Goal: Information Seeking & Learning: Learn about a topic

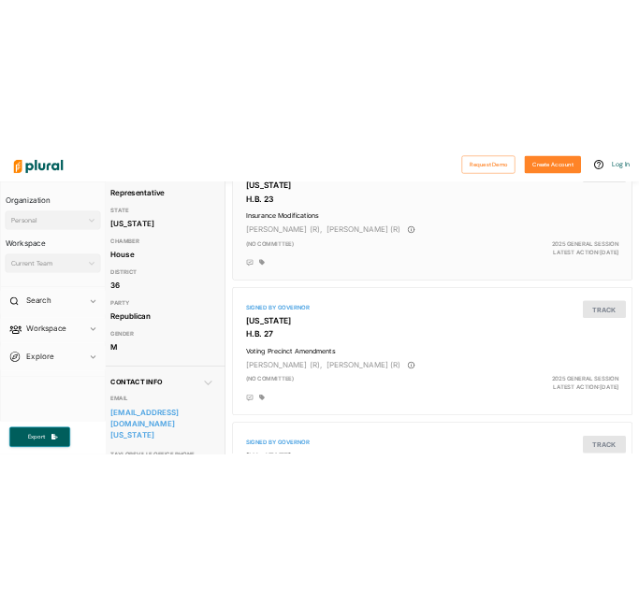
scroll to position [215, 14]
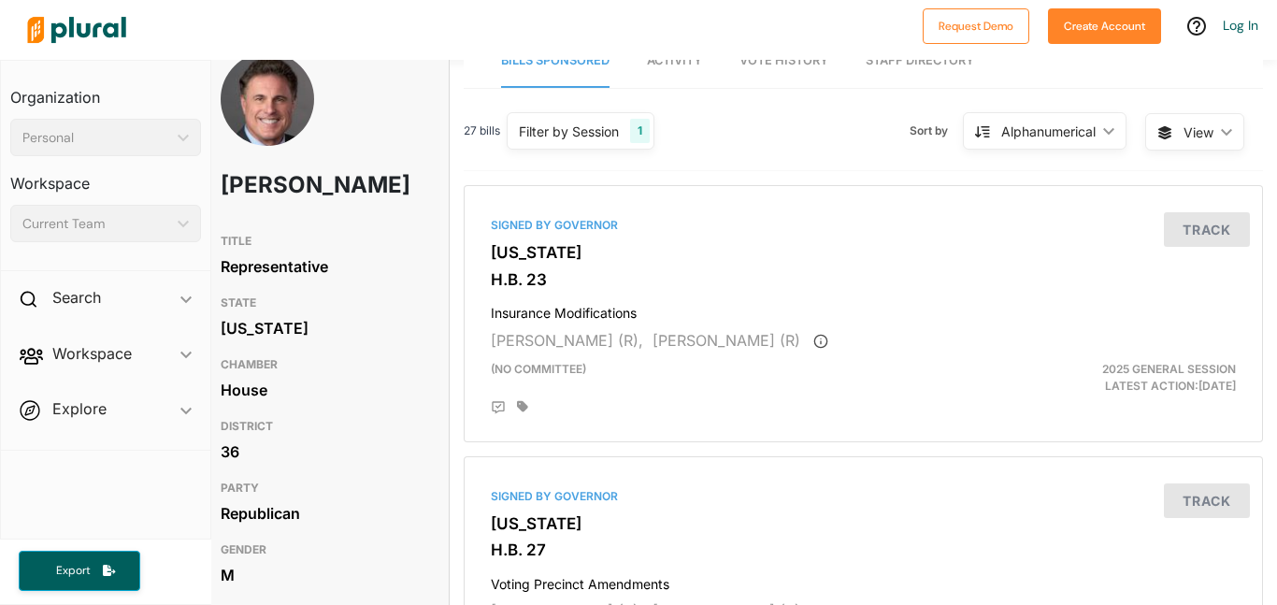
scroll to position [30, 0]
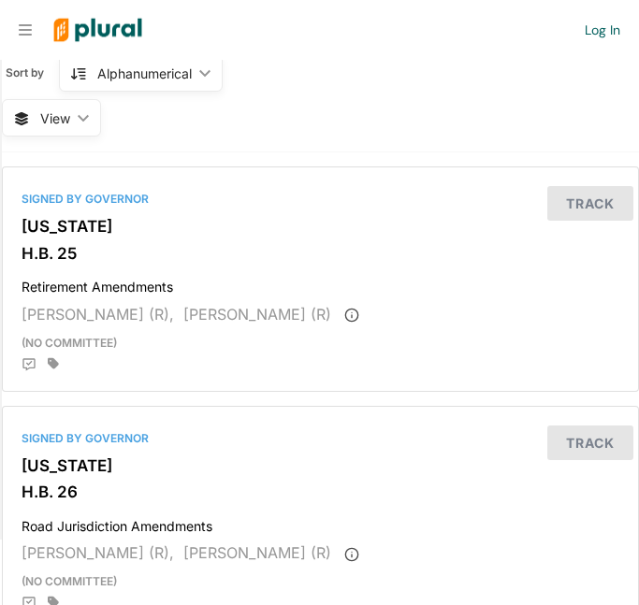
scroll to position [133, 0]
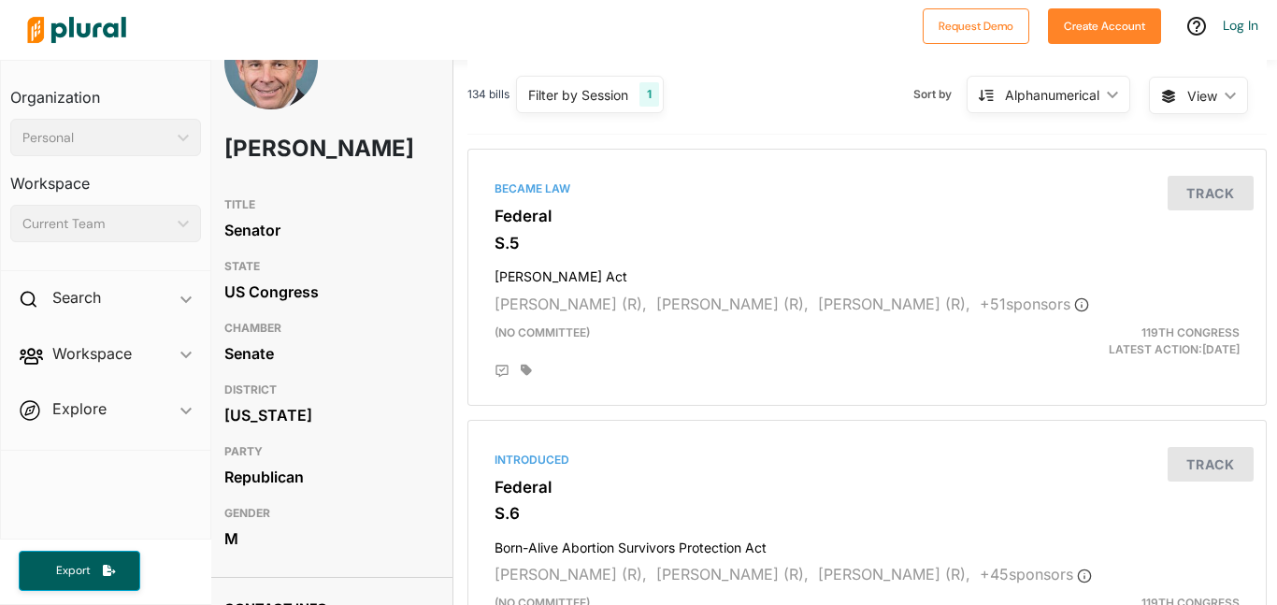
scroll to position [84, 10]
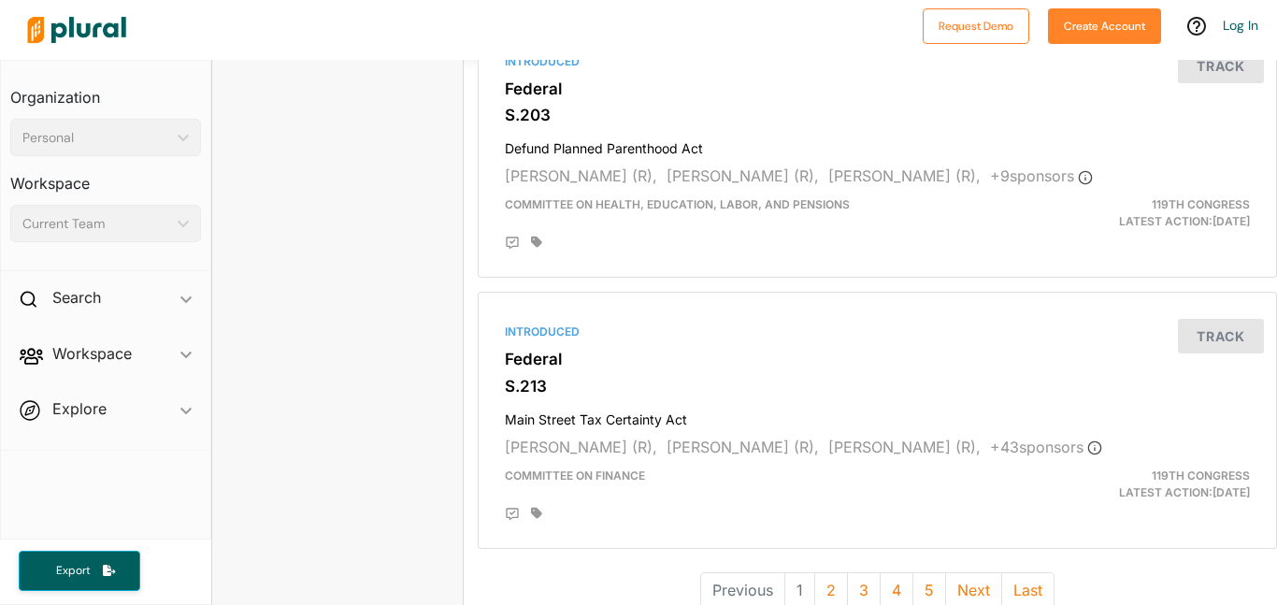
scroll to position [5133, 0]
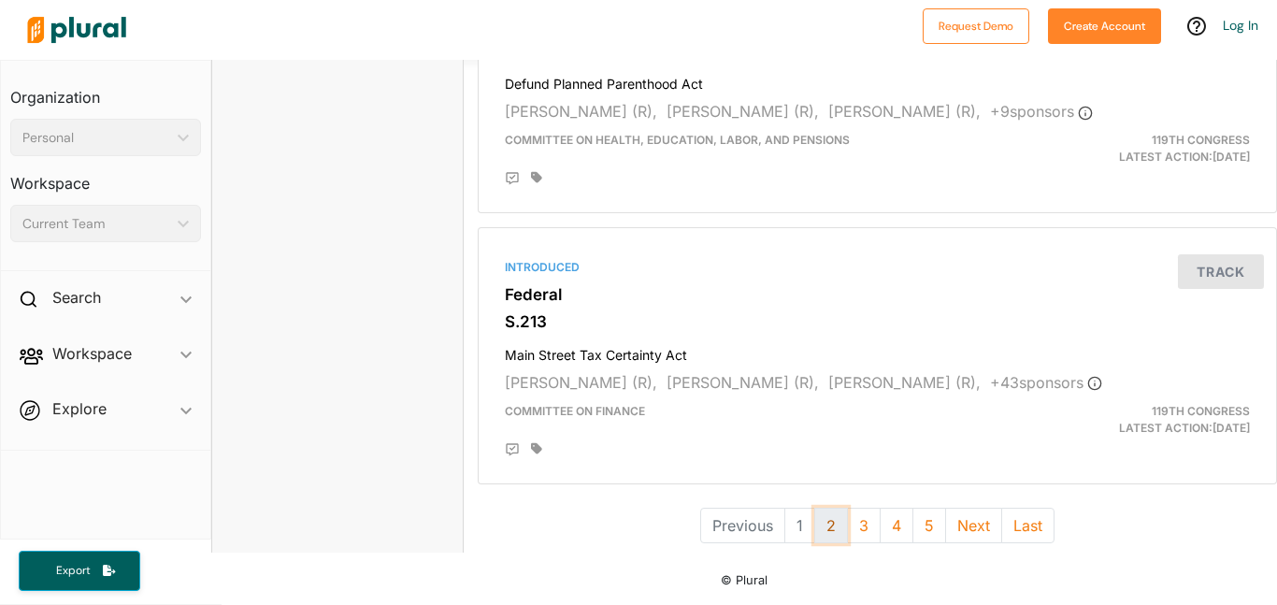
click at [838, 522] on button "2" at bounding box center [832, 526] width 34 height 36
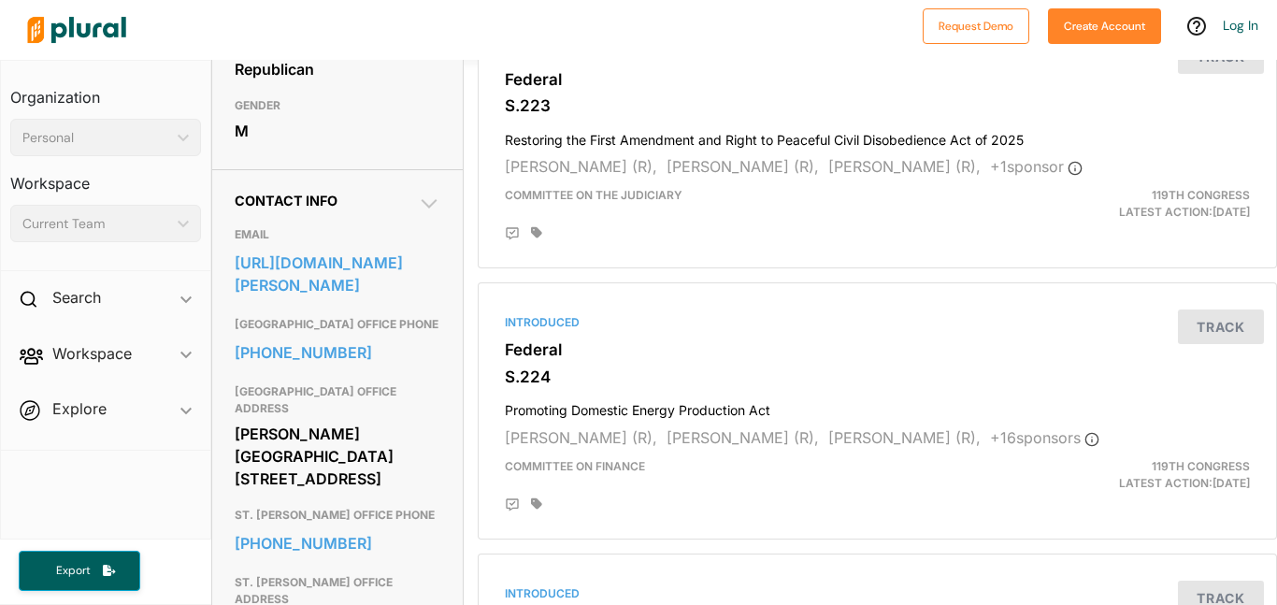
scroll to position [475, 0]
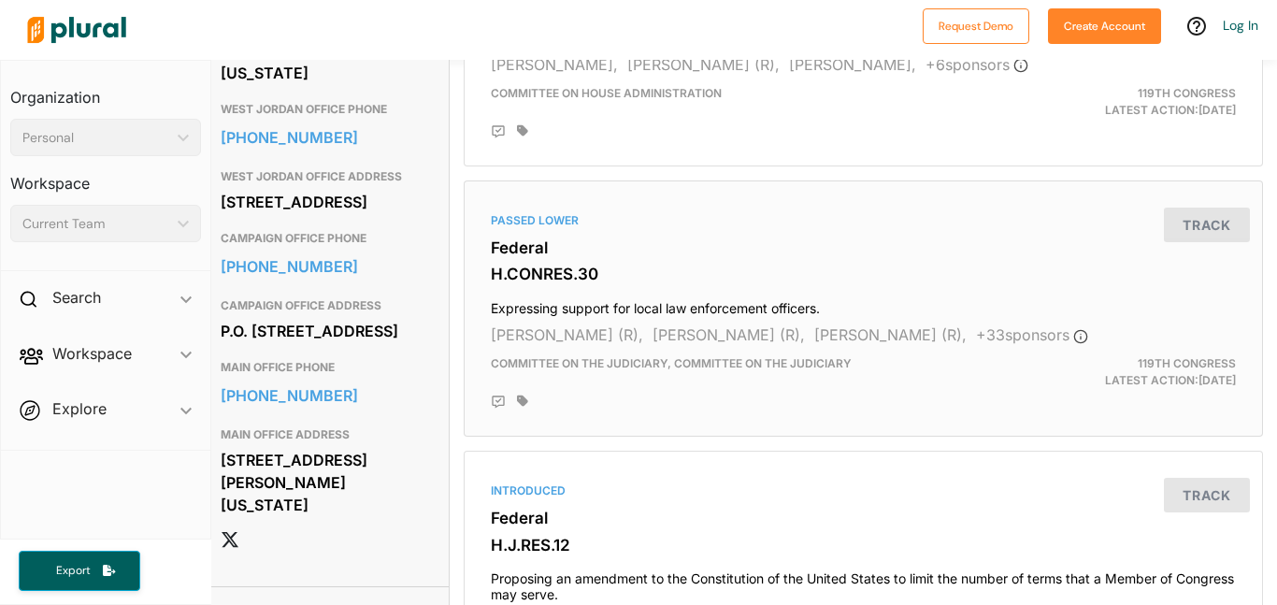
scroll to position [860, 14]
